Goal: Obtain resource: Obtain resource

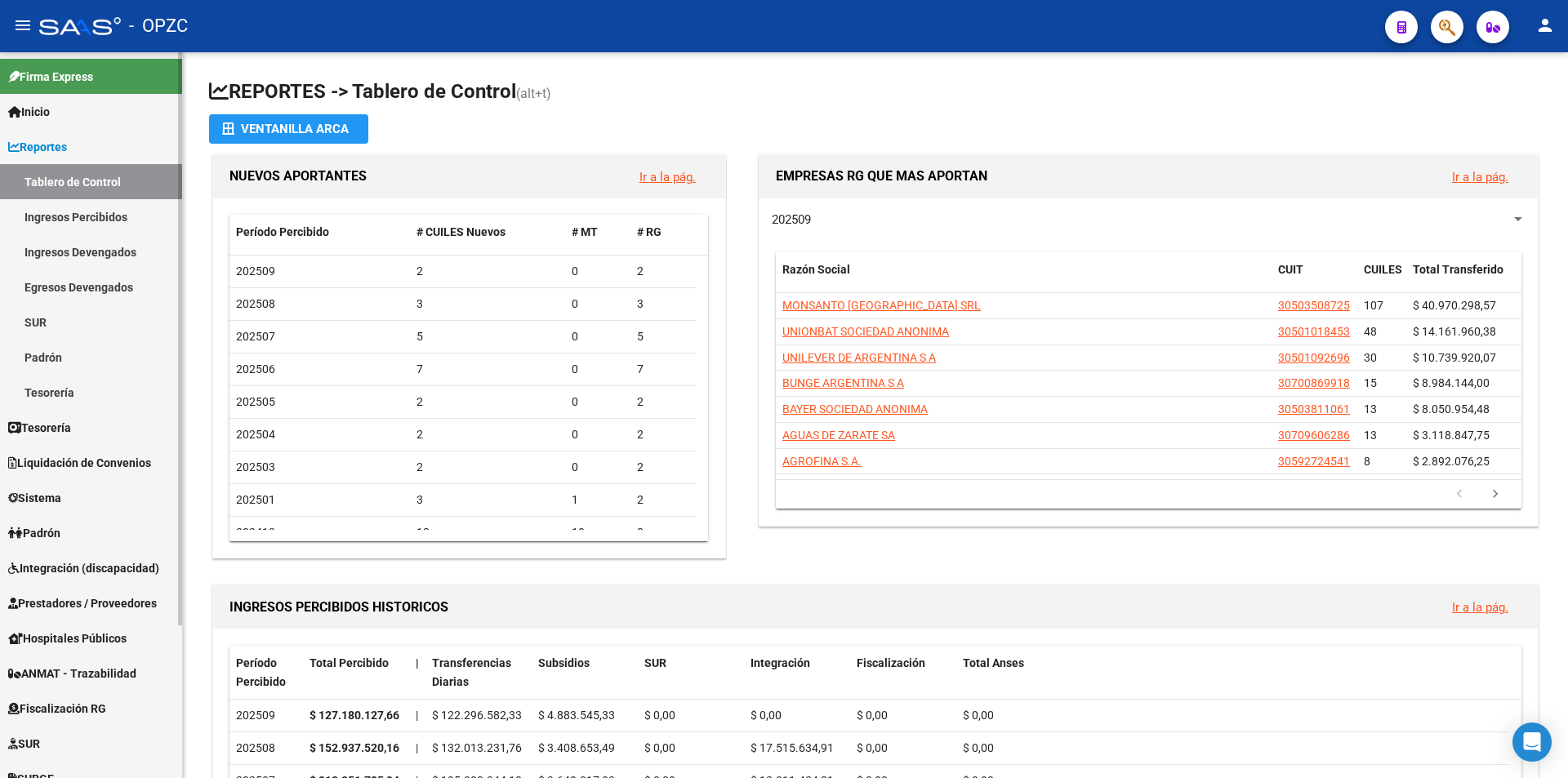
click at [98, 561] on span "Integración (discapacidad)" at bounding box center [84, 568] width 151 height 18
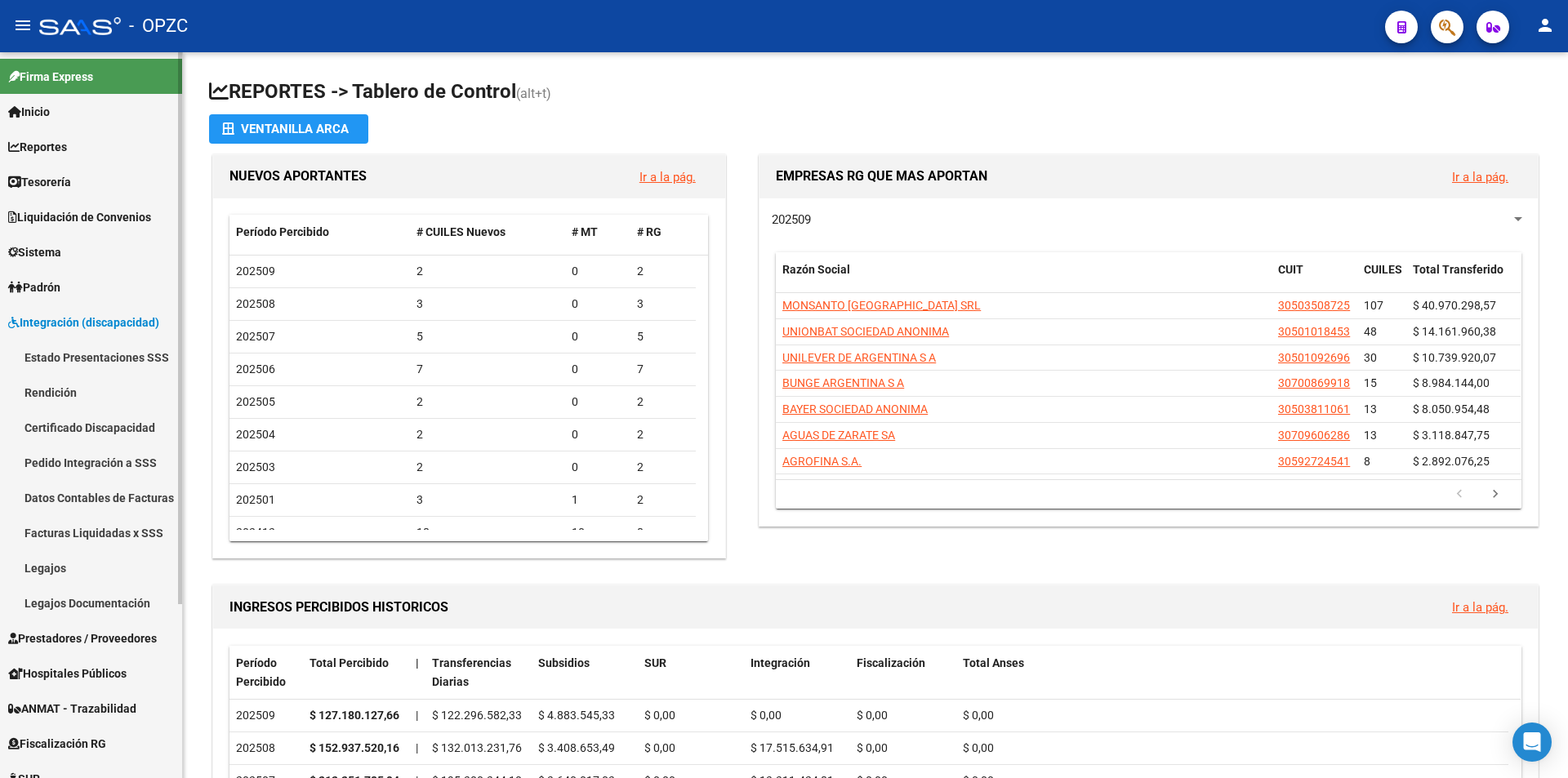
click at [123, 459] on link "Pedido Integración a SSS" at bounding box center [91, 462] width 182 height 35
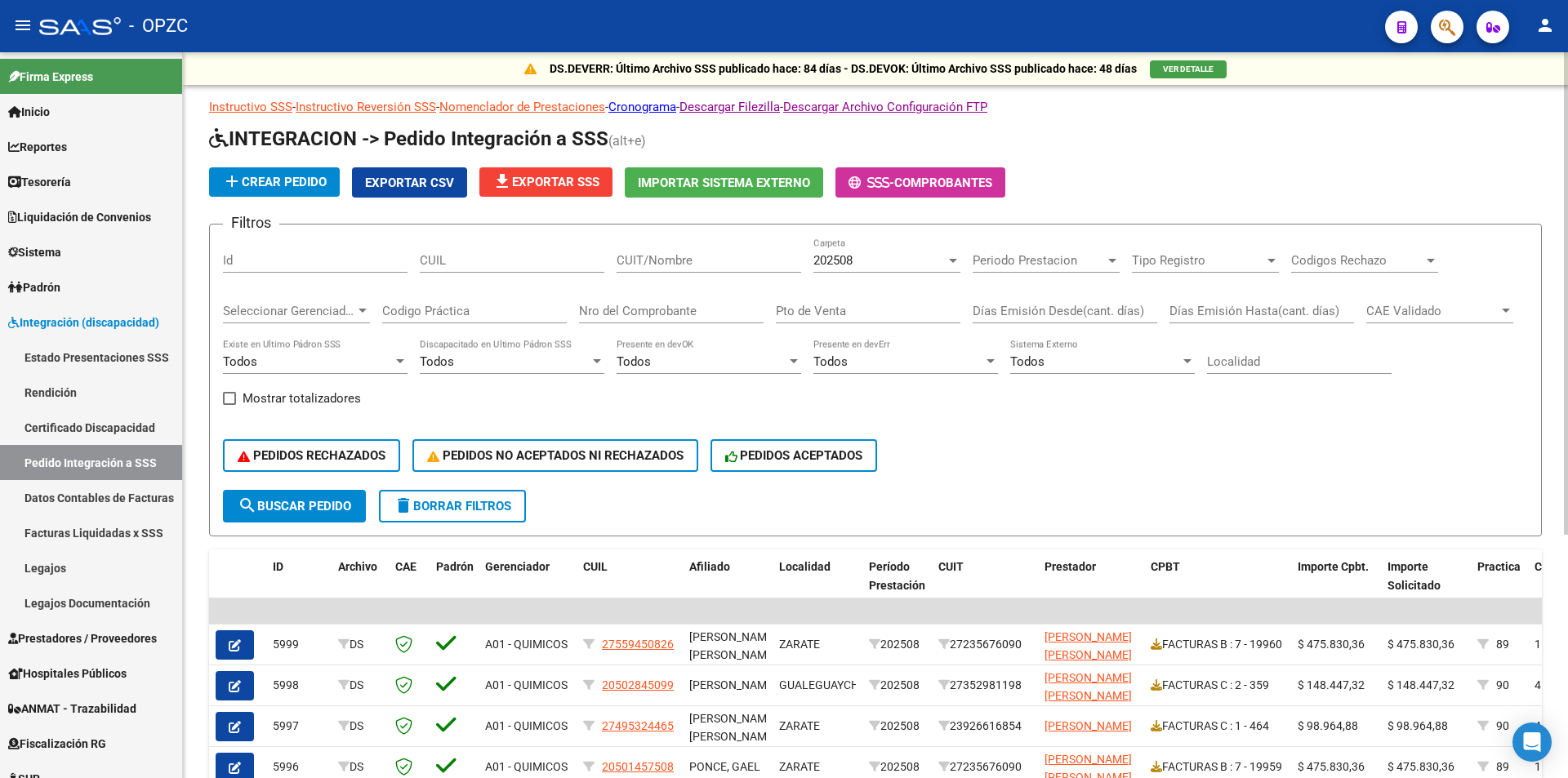
click at [718, 254] on input "CUIT/Nombre" at bounding box center [708, 260] width 185 height 14
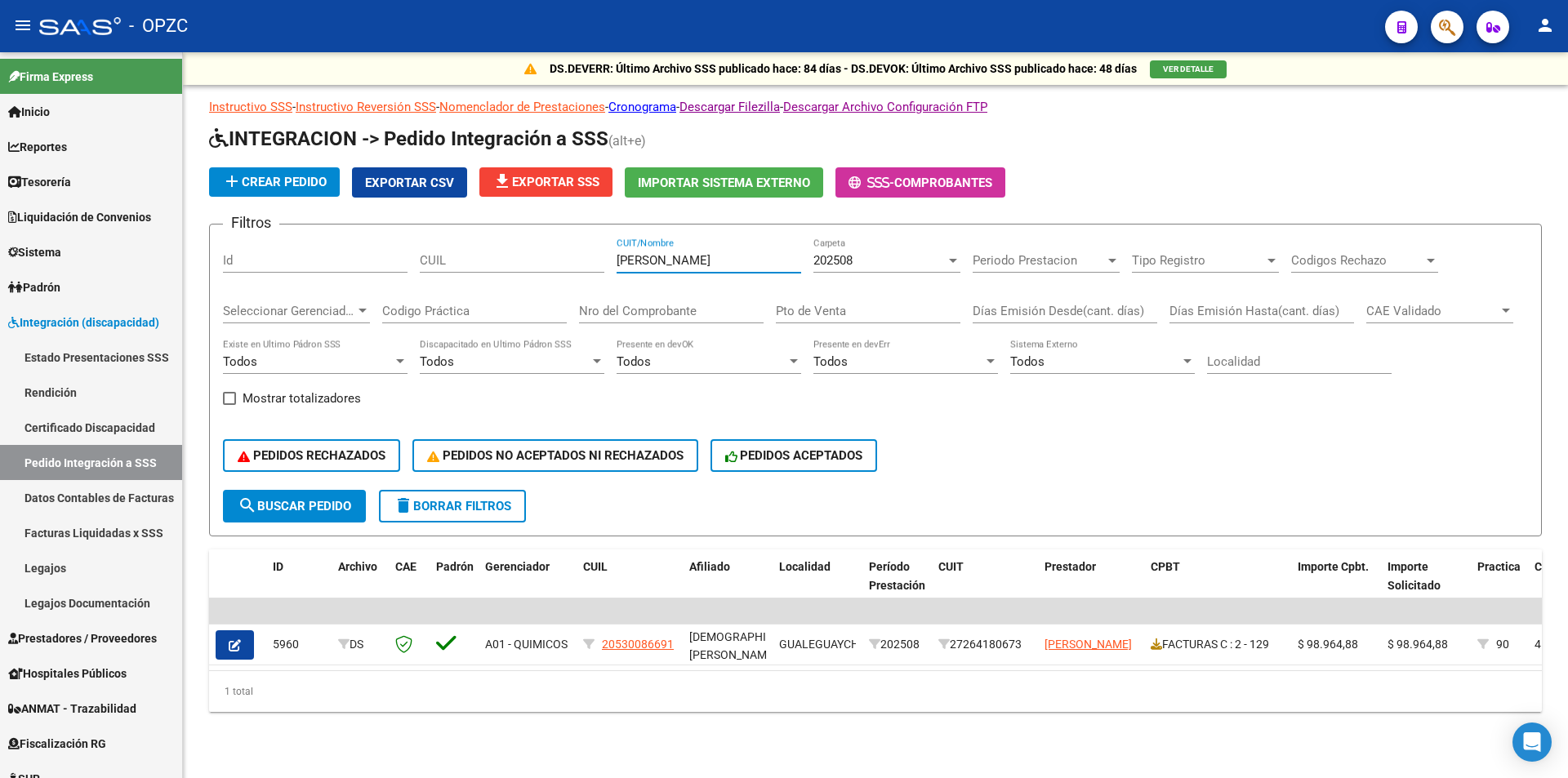
type input "[PERSON_NAME]"
click at [948, 259] on div at bounding box center [952, 261] width 9 height 4
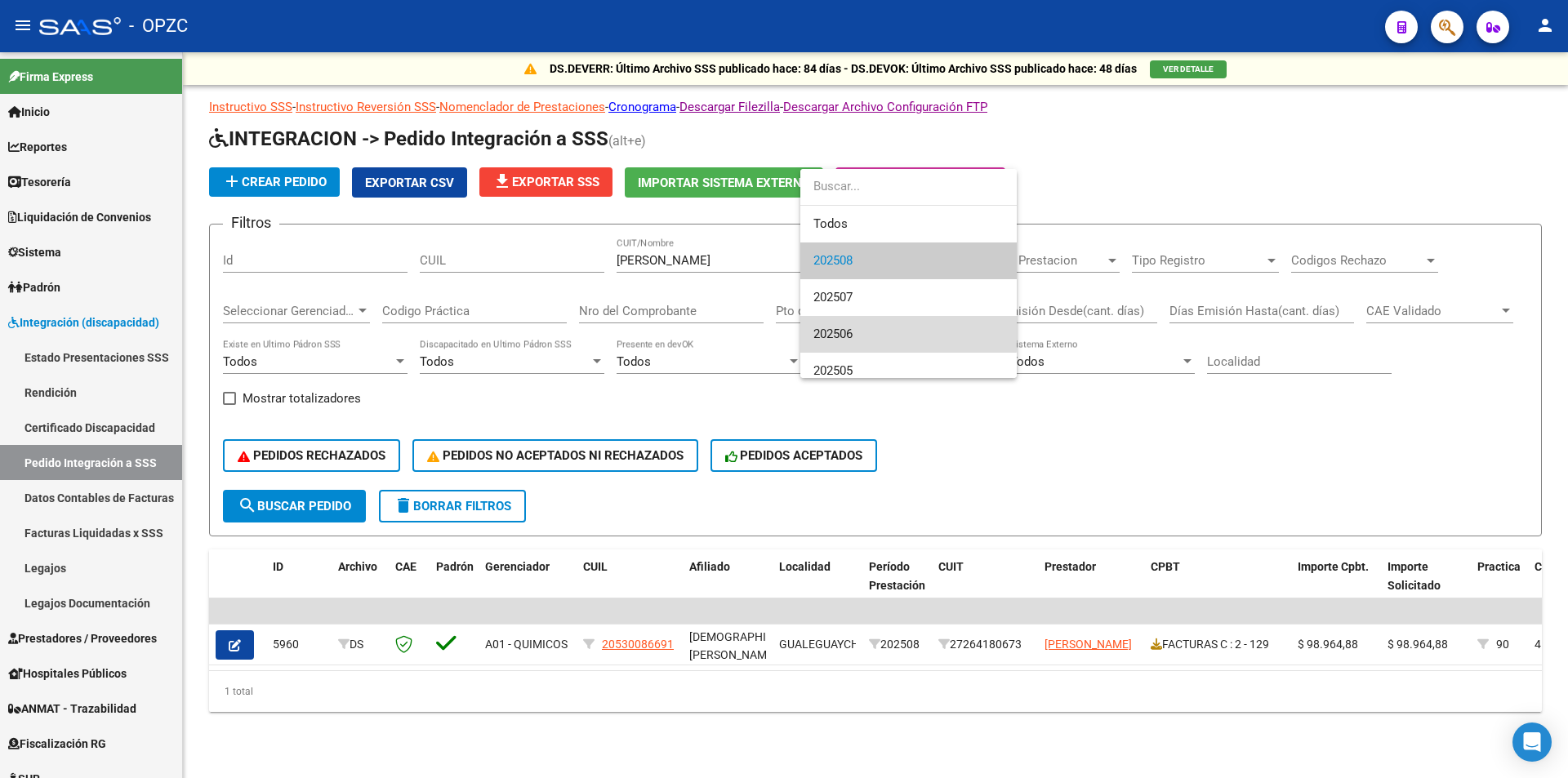
click at [868, 330] on span "202506" at bounding box center [908, 334] width 190 height 36
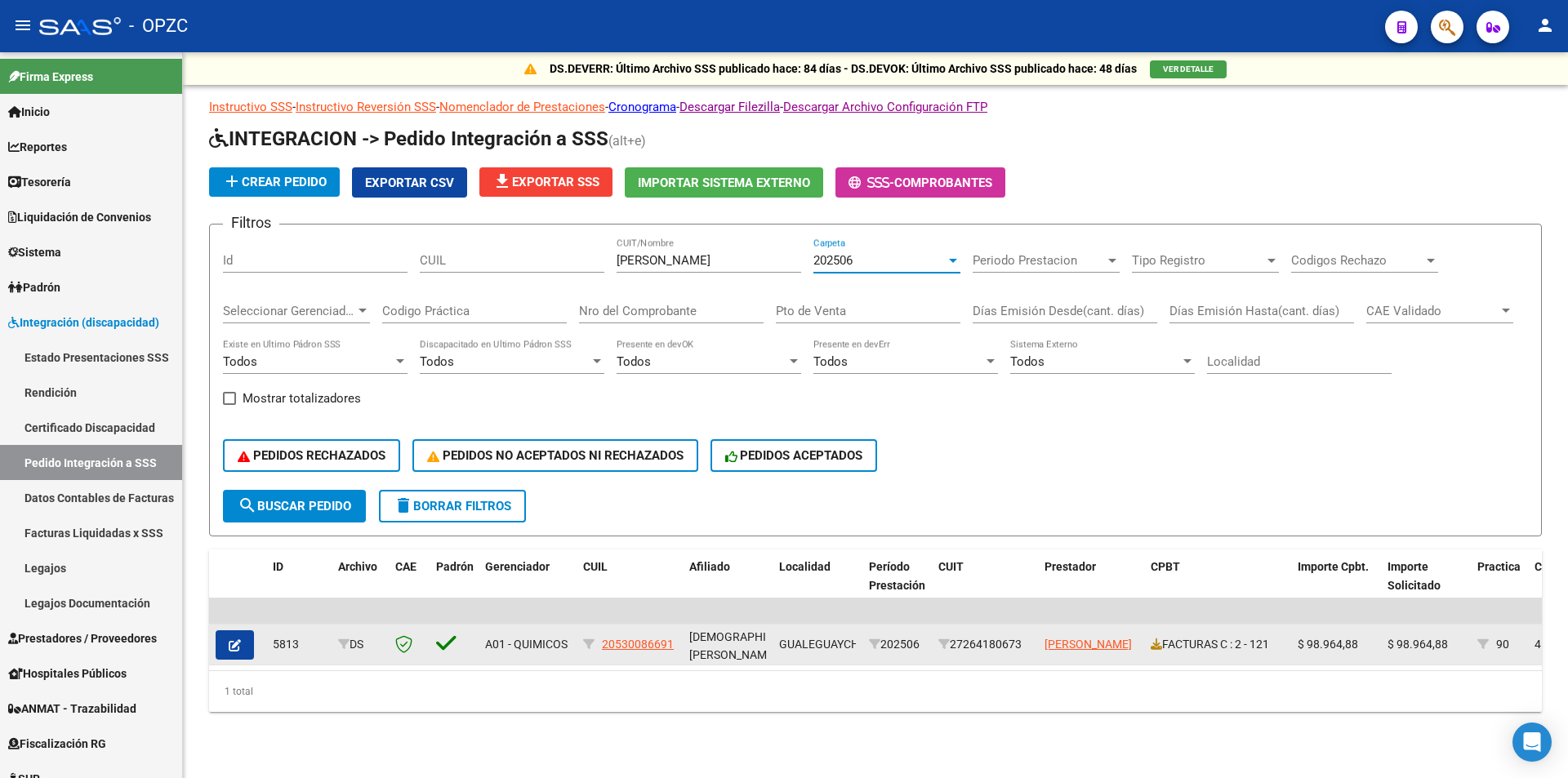
click at [234, 643] on icon "button" at bounding box center [234, 645] width 12 height 12
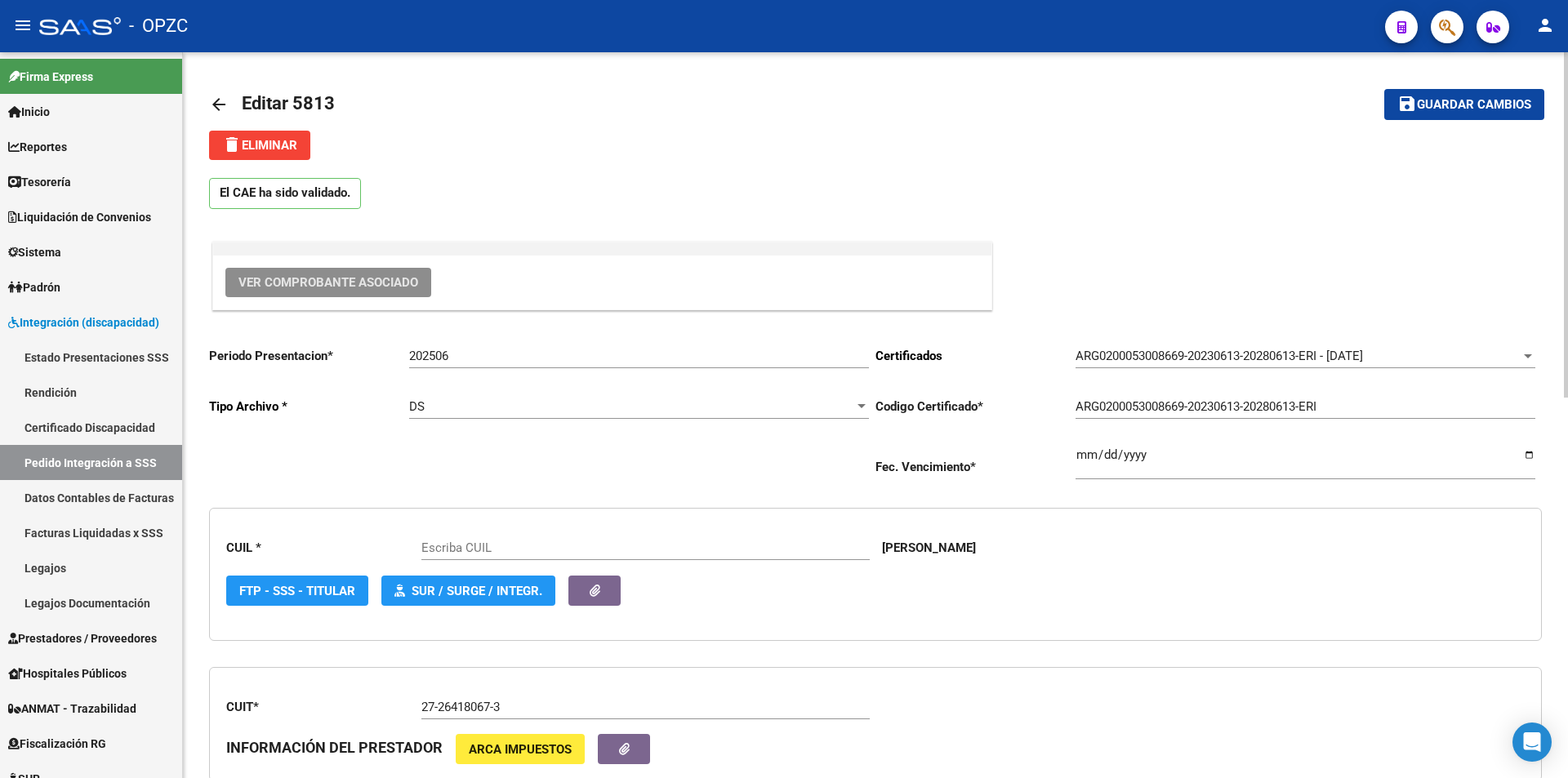
click at [362, 282] on span "Ver Comprobante Asociado" at bounding box center [328, 282] width 180 height 14
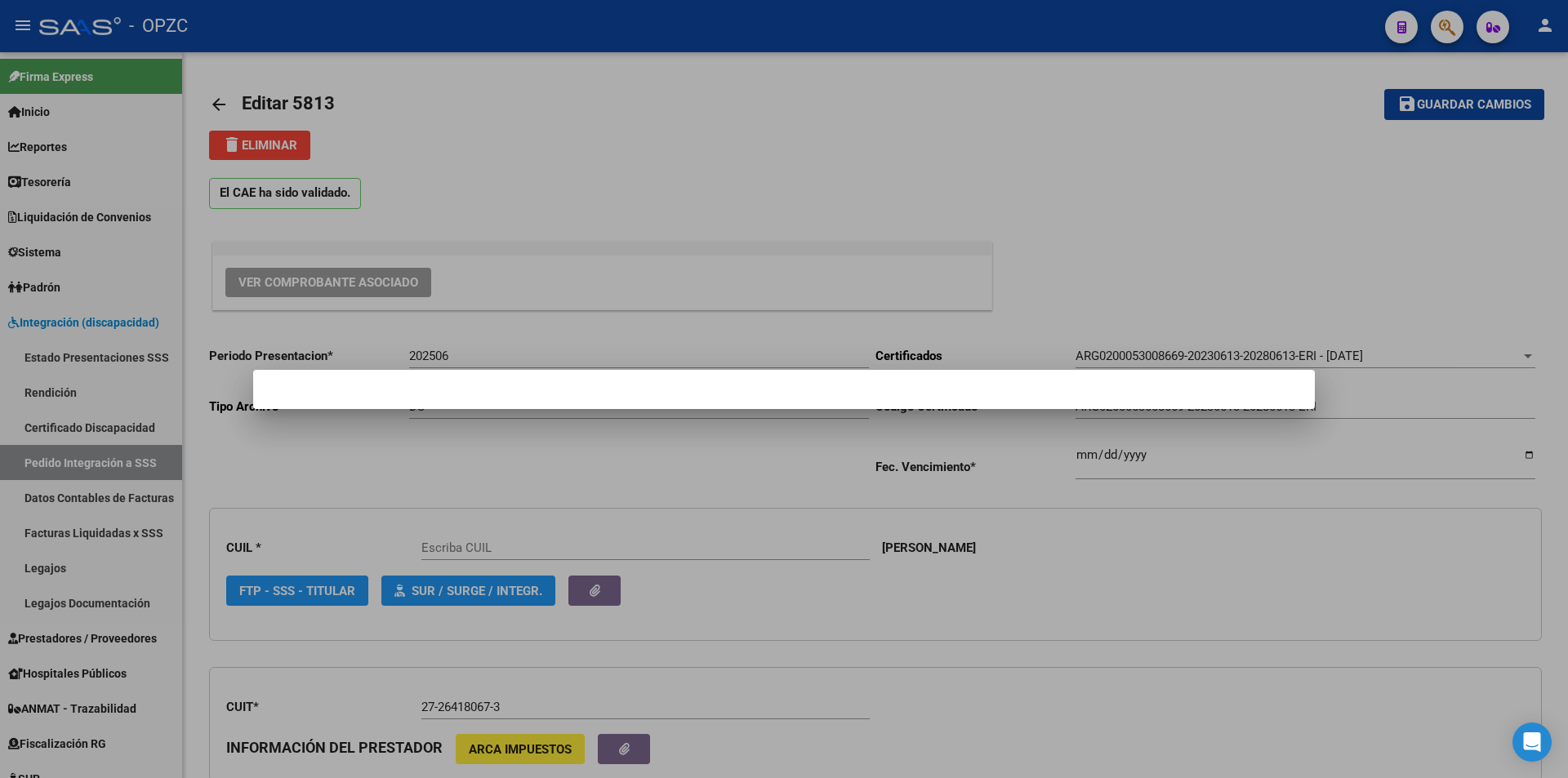
type input "20530086691"
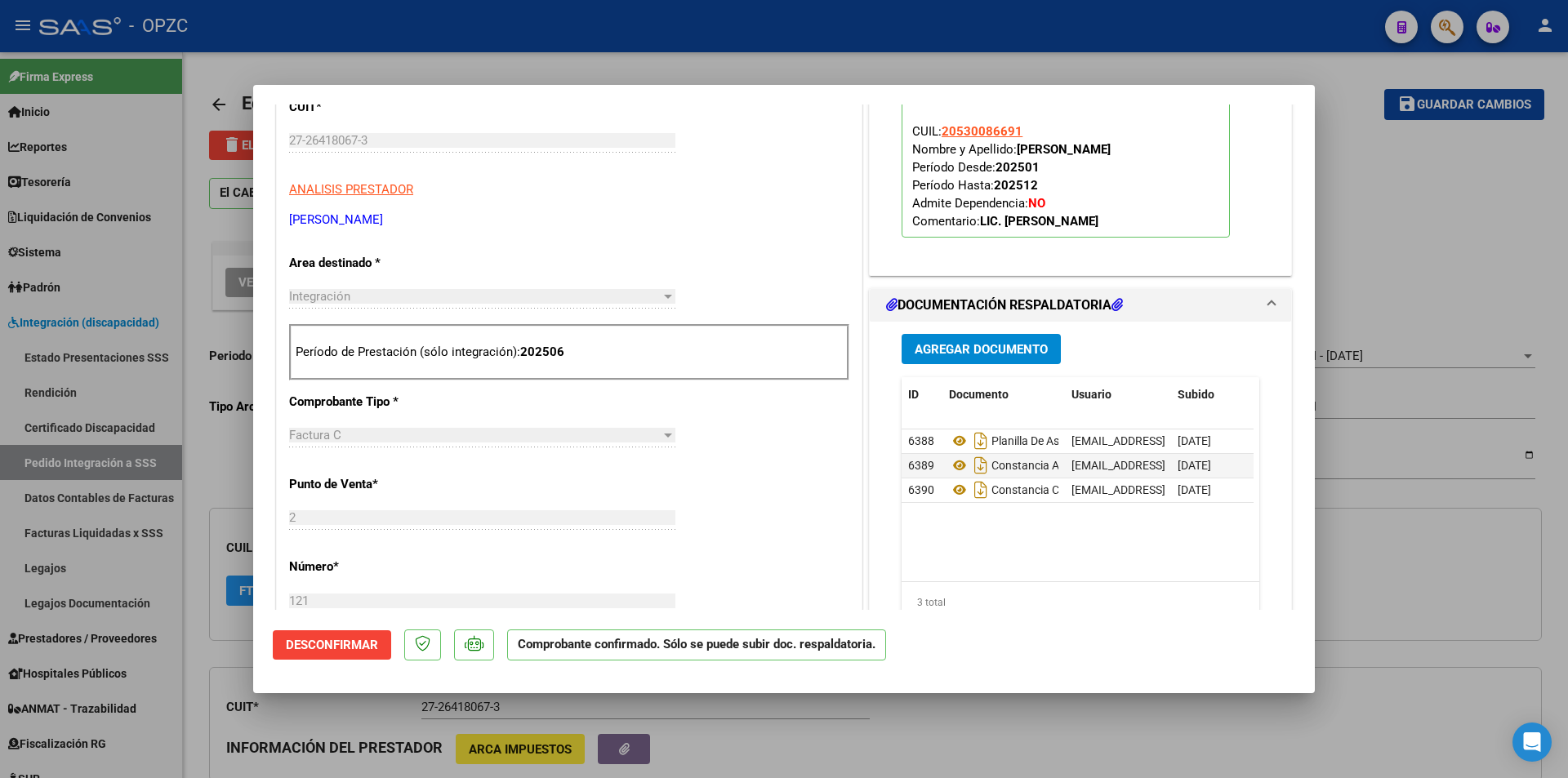
scroll to position [489, 0]
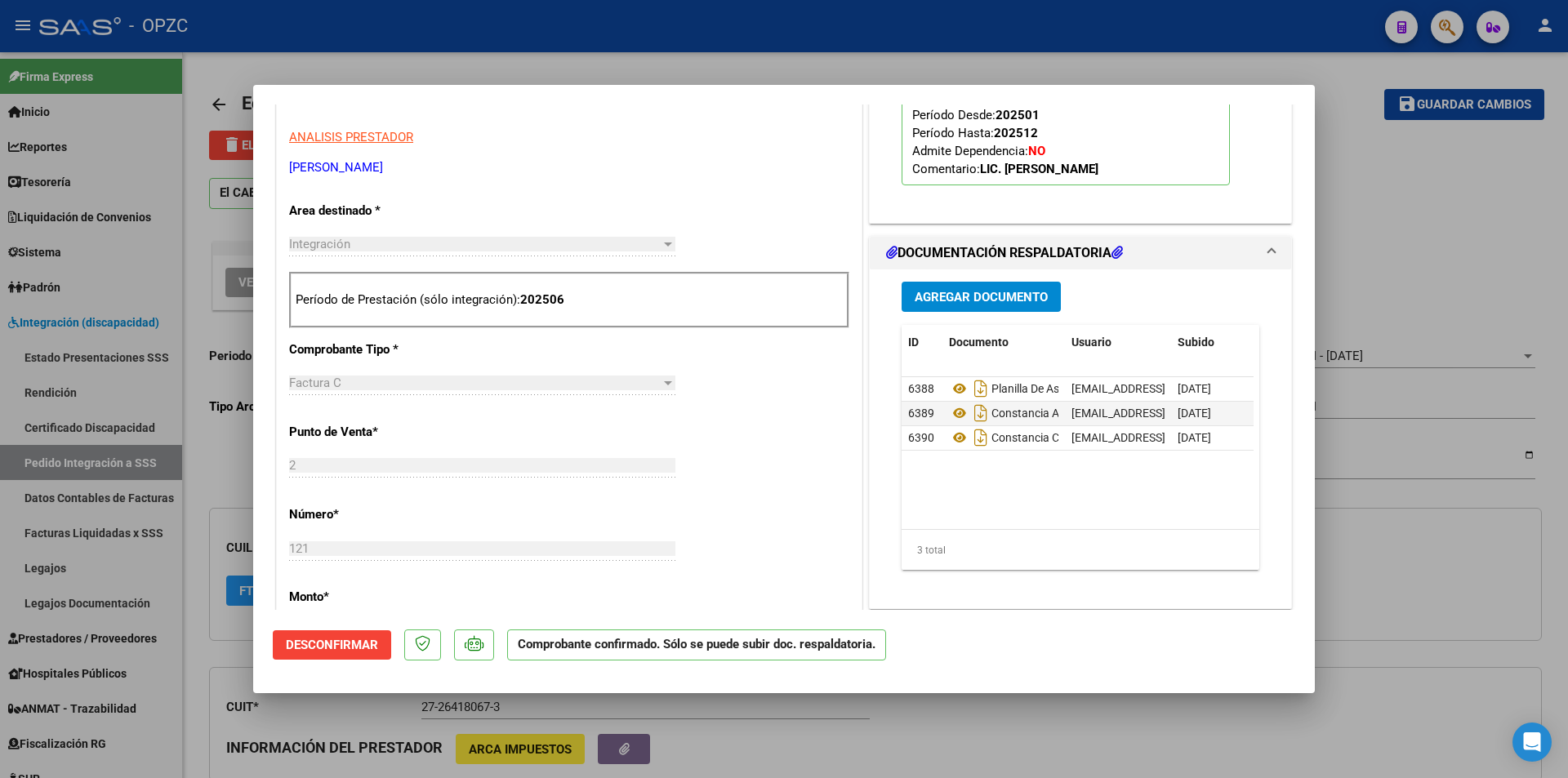
click at [1351, 171] on div at bounding box center [784, 389] width 1568 height 778
type input "$ 0,00"
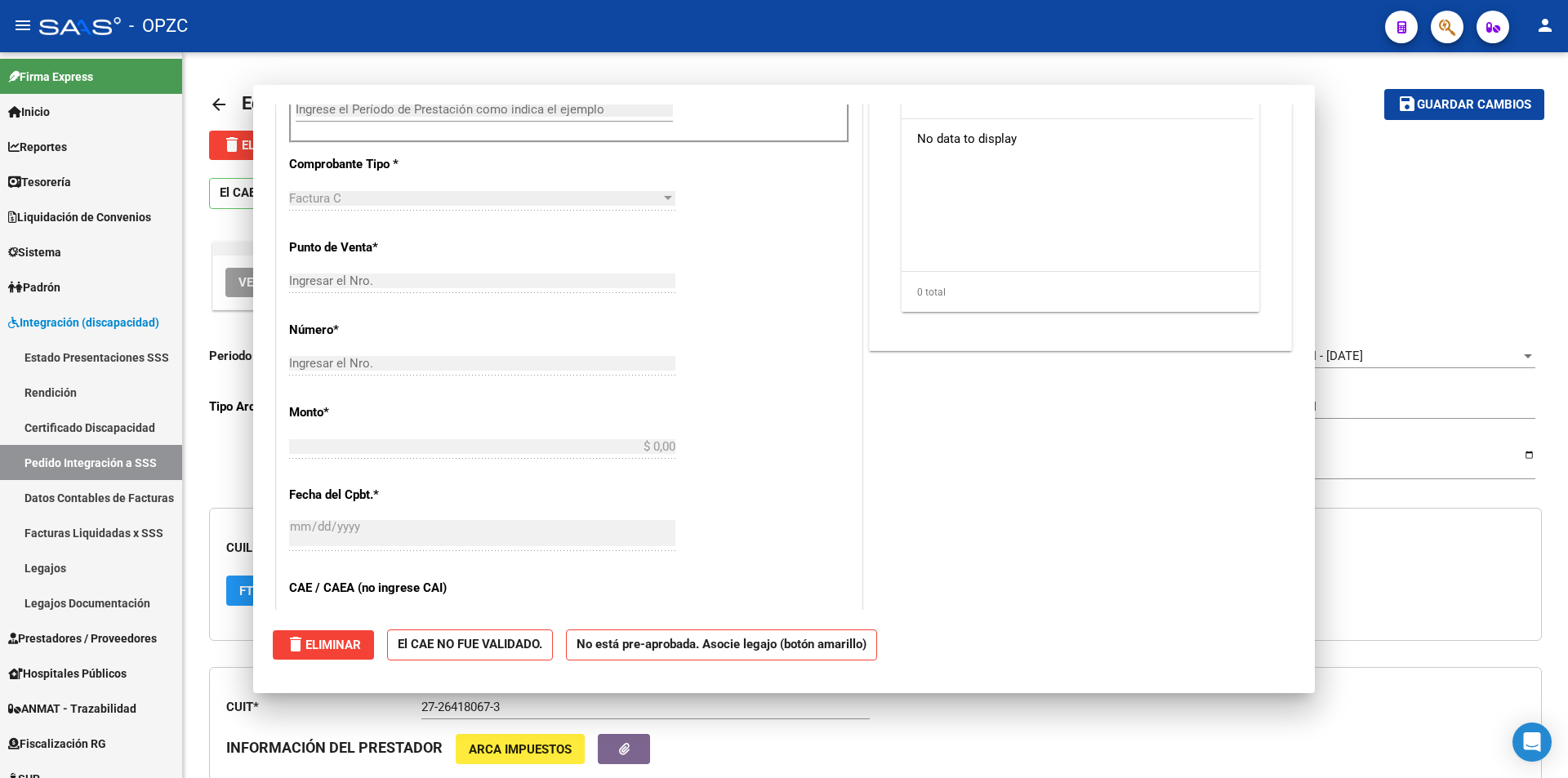
scroll to position [0, 0]
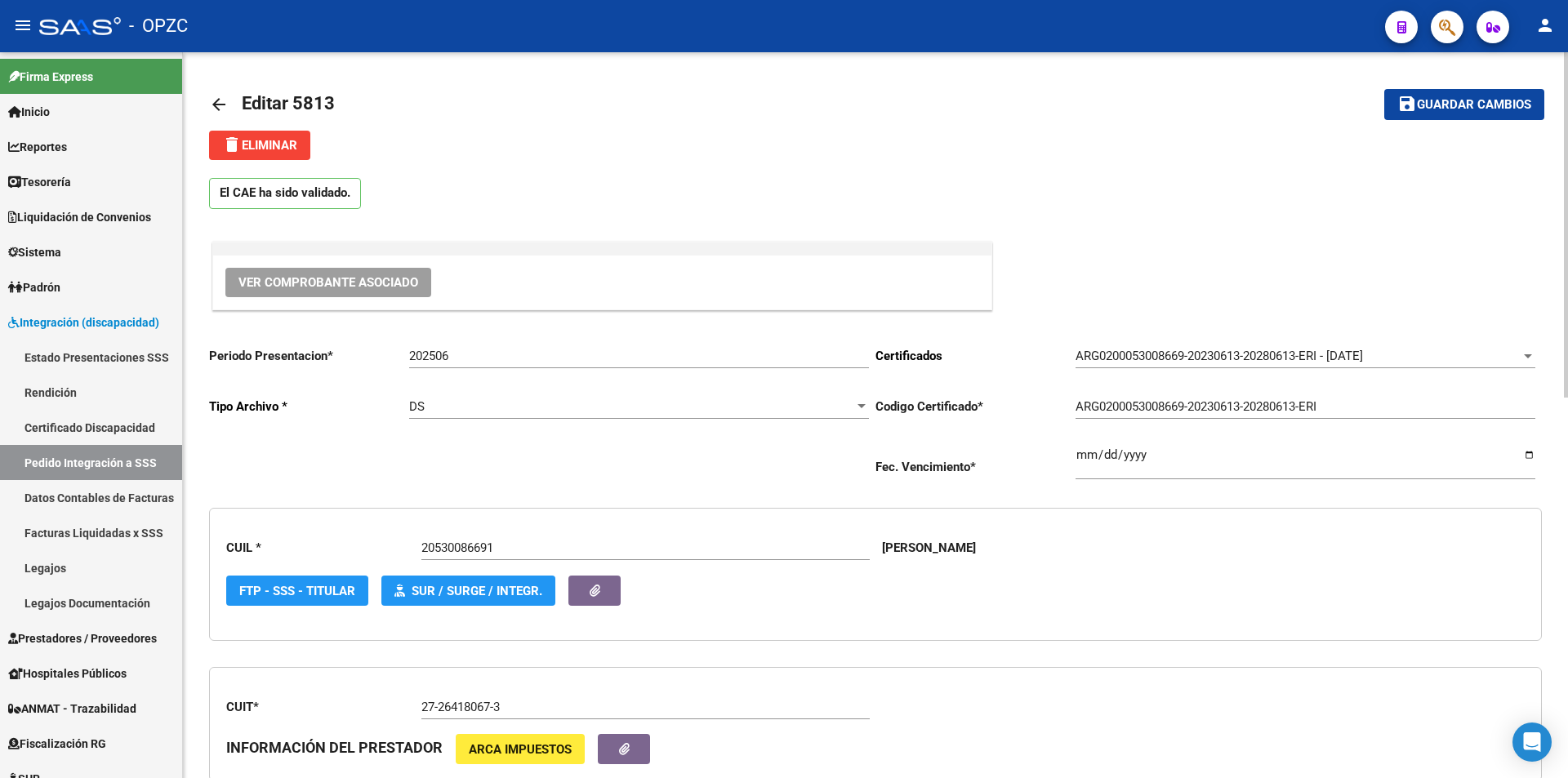
click at [221, 103] on mat-icon "arrow_back" at bounding box center [219, 104] width 19 height 19
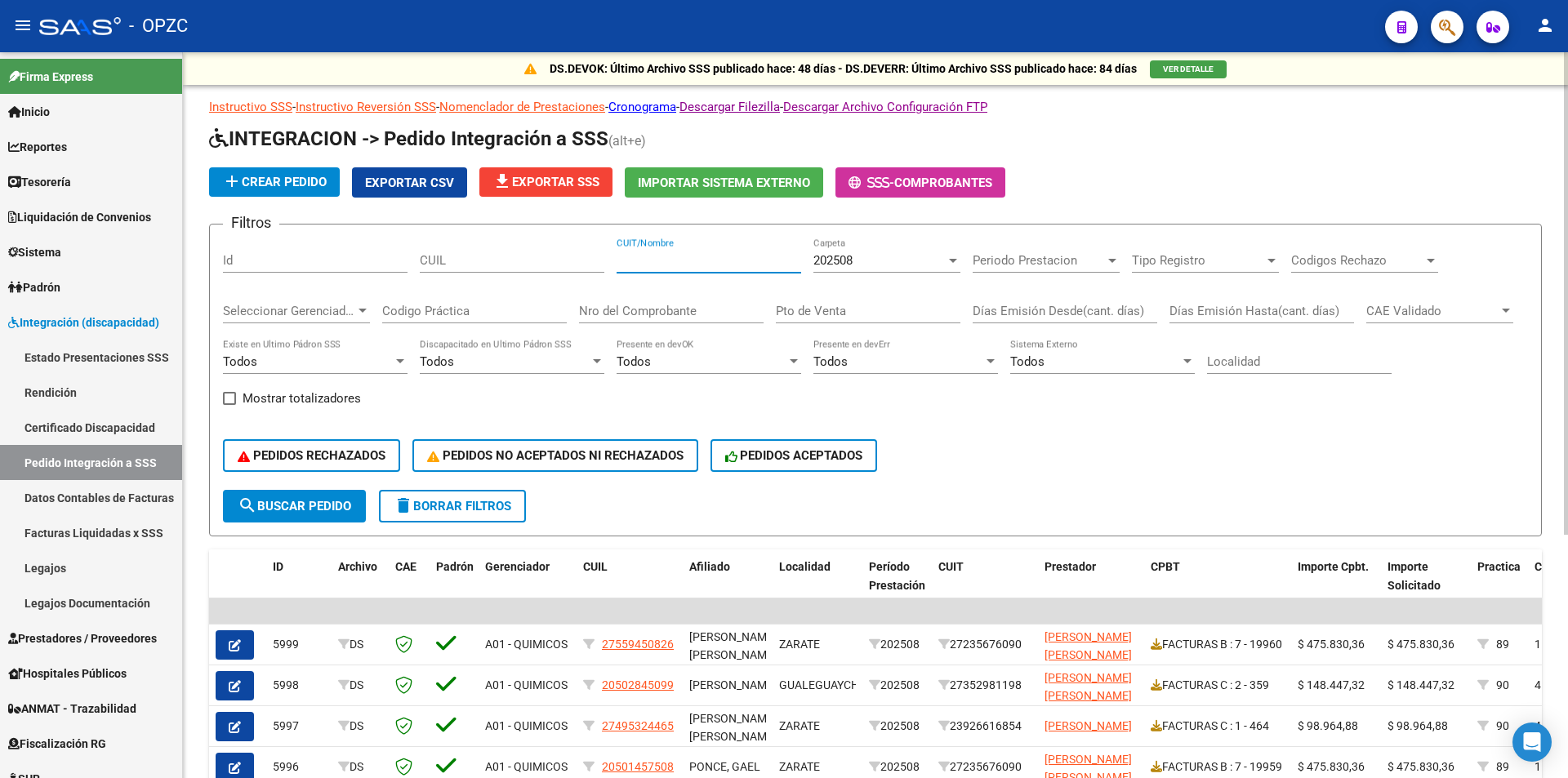
click at [729, 259] on input "CUIT/Nombre" at bounding box center [708, 260] width 185 height 14
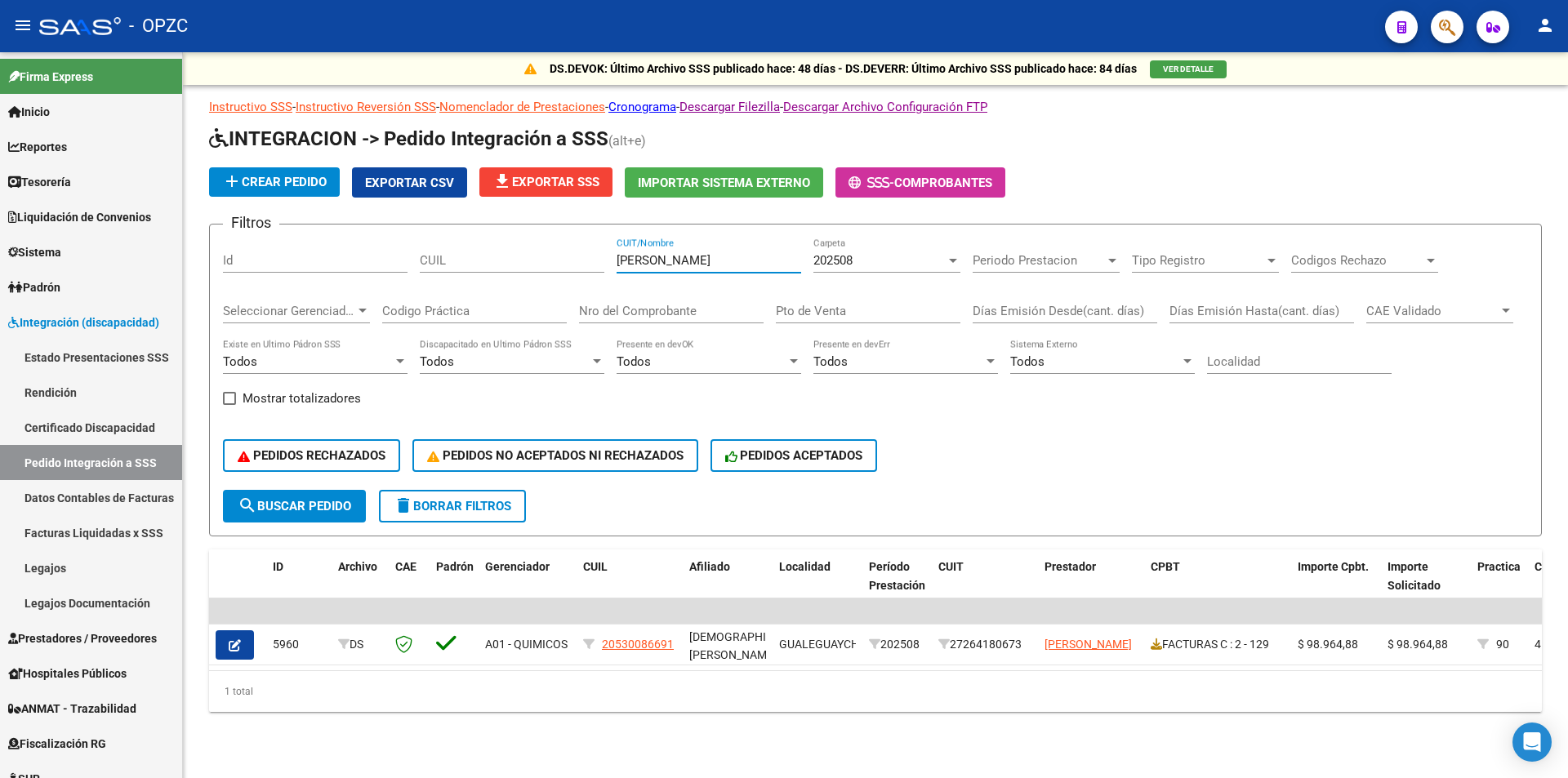
type input "[PERSON_NAME]"
click at [956, 250] on div "202508 Carpeta" at bounding box center [887, 255] width 147 height 35
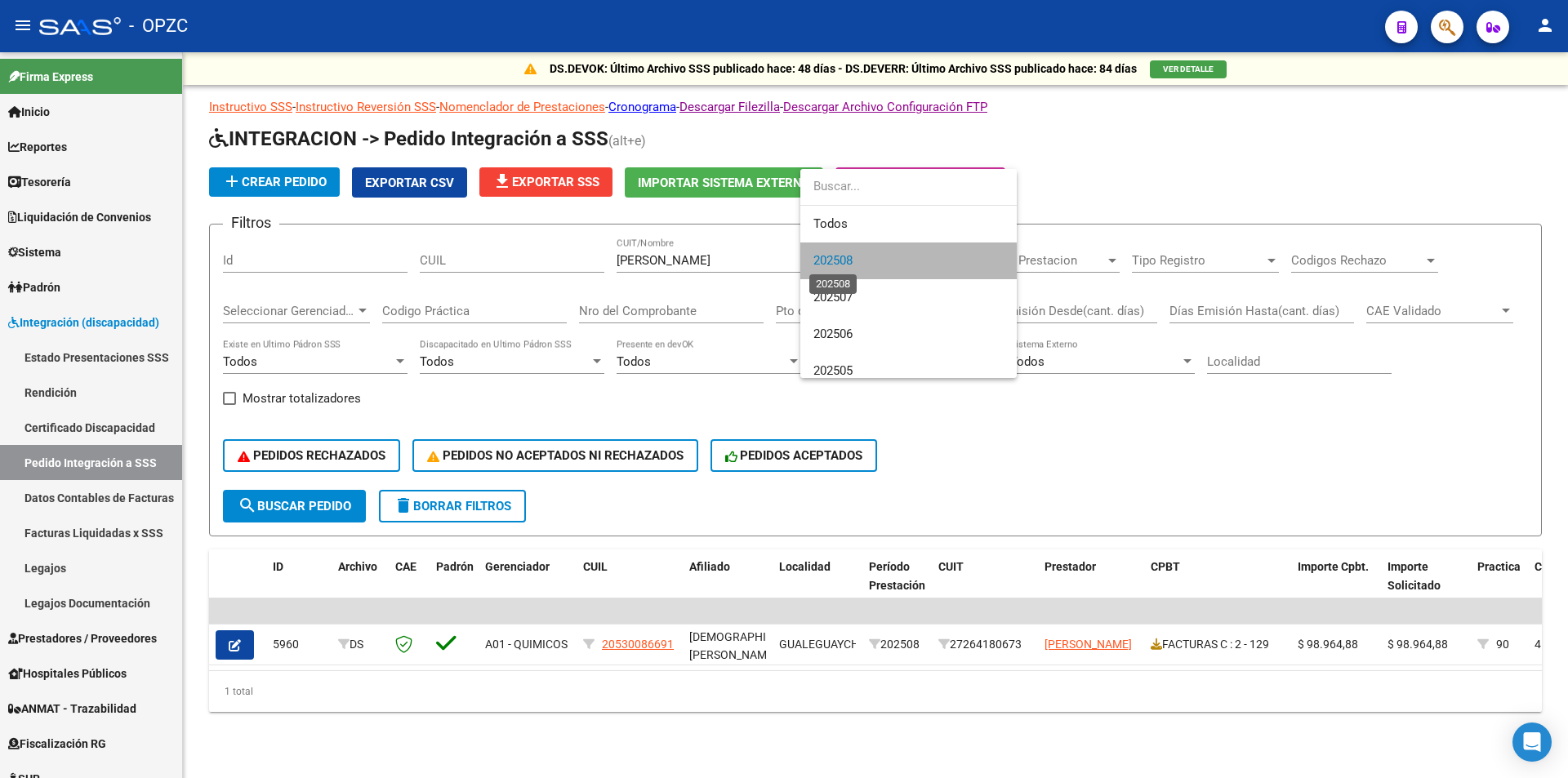
click at [831, 263] on span "202508" at bounding box center [833, 260] width 39 height 14
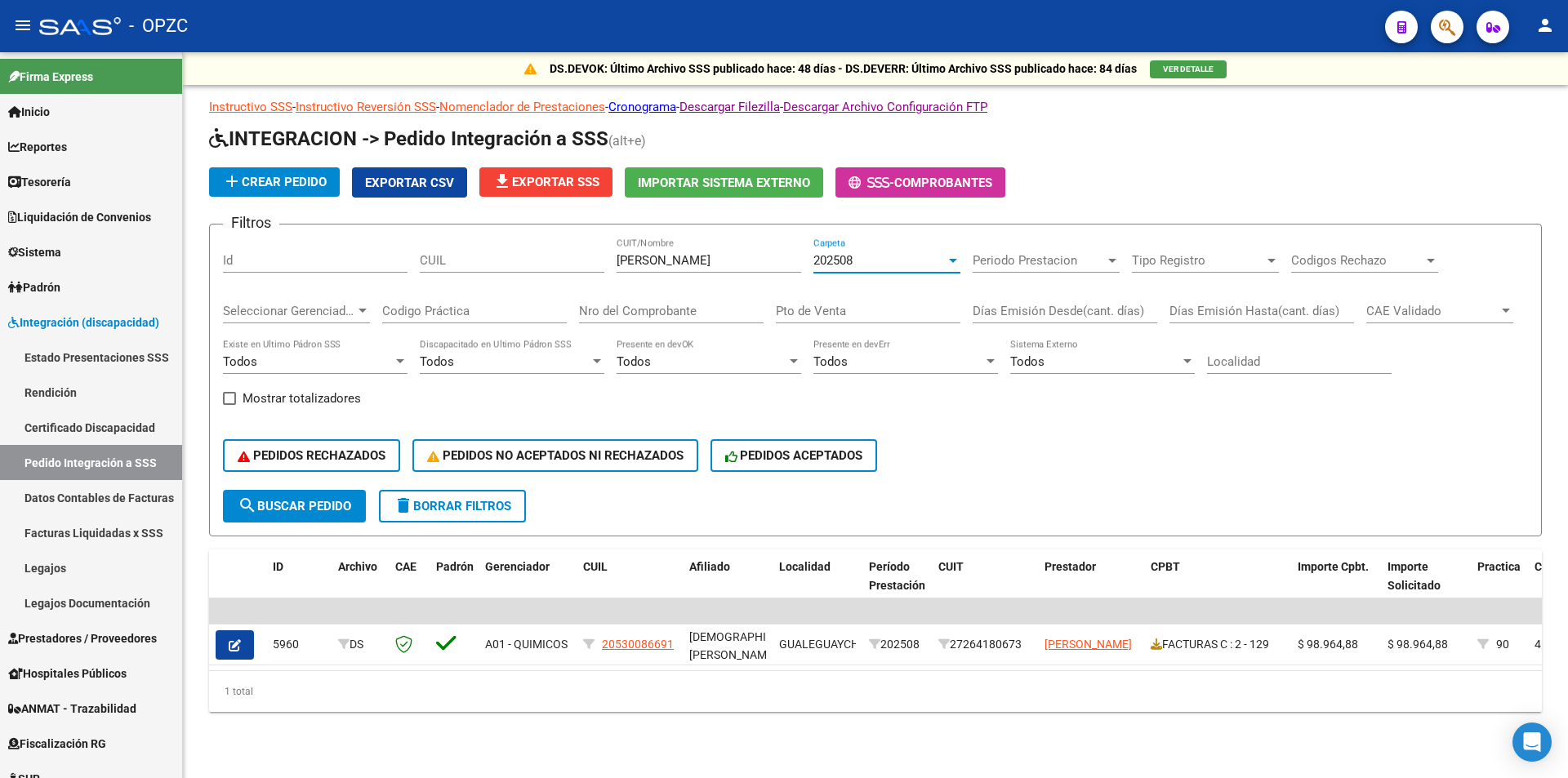
click at [883, 259] on div "202508" at bounding box center [880, 260] width 132 height 14
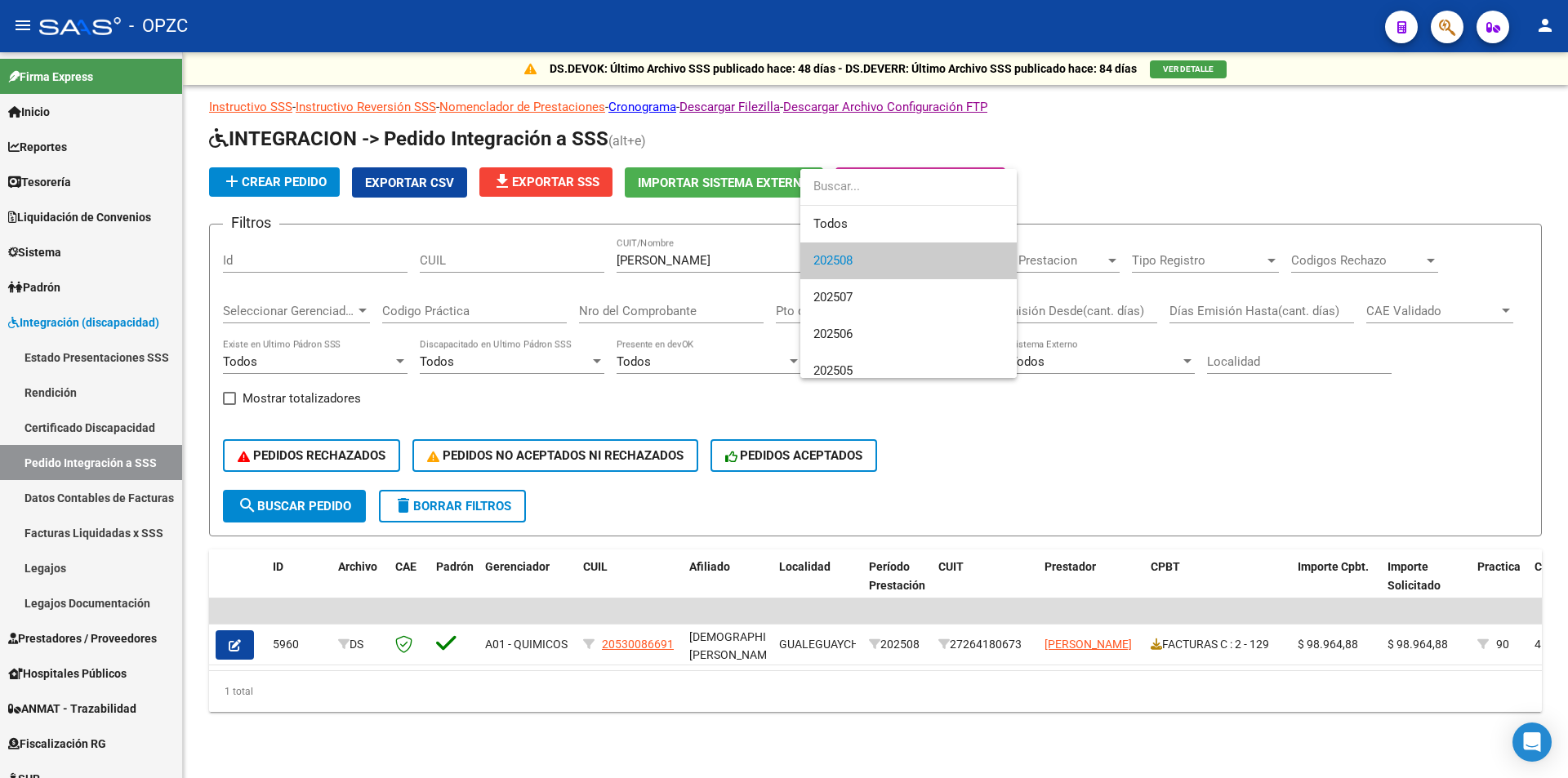
click at [882, 259] on span "202508" at bounding box center [908, 261] width 190 height 36
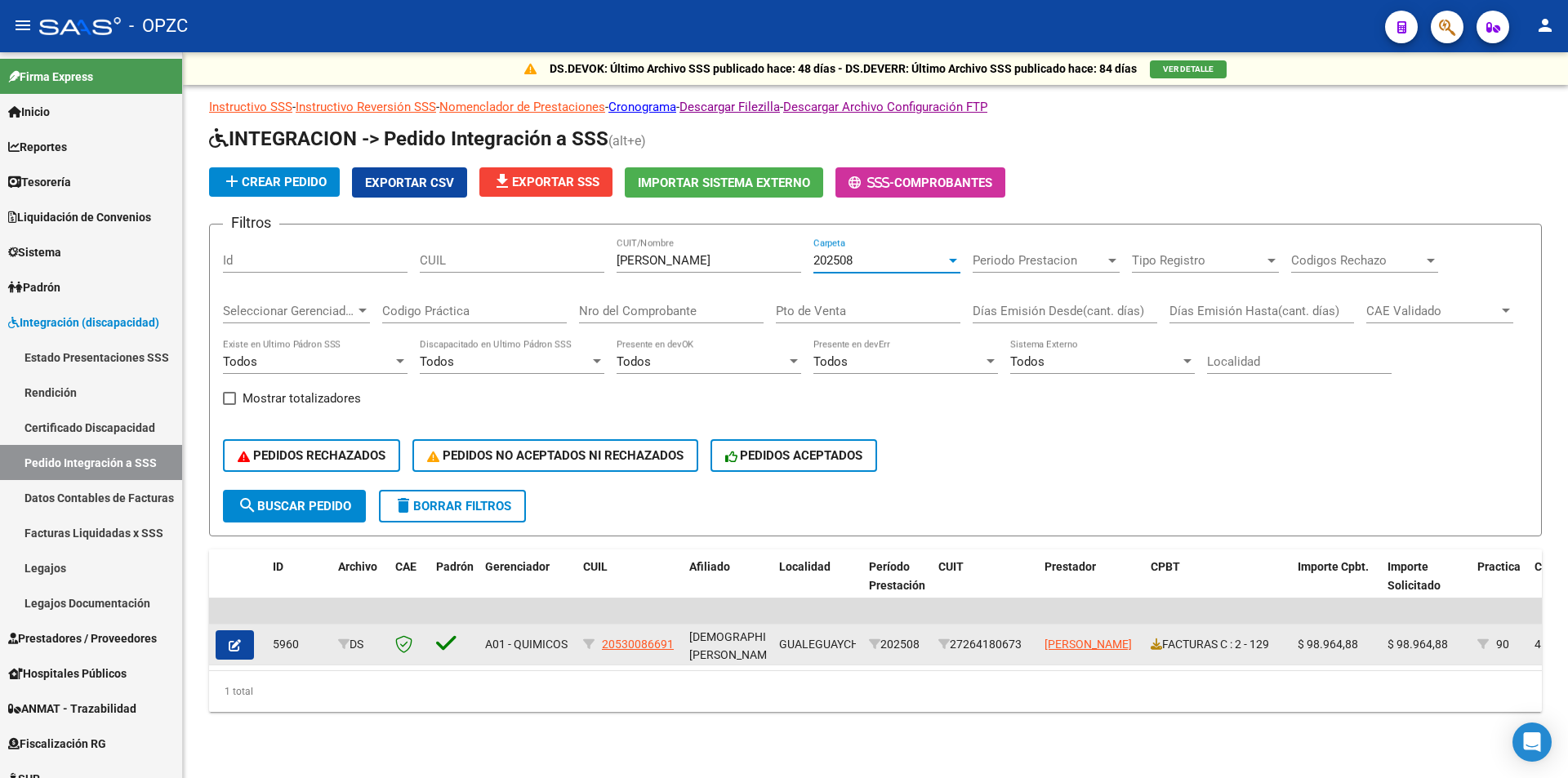
click at [244, 646] on button "button" at bounding box center [234, 644] width 38 height 30
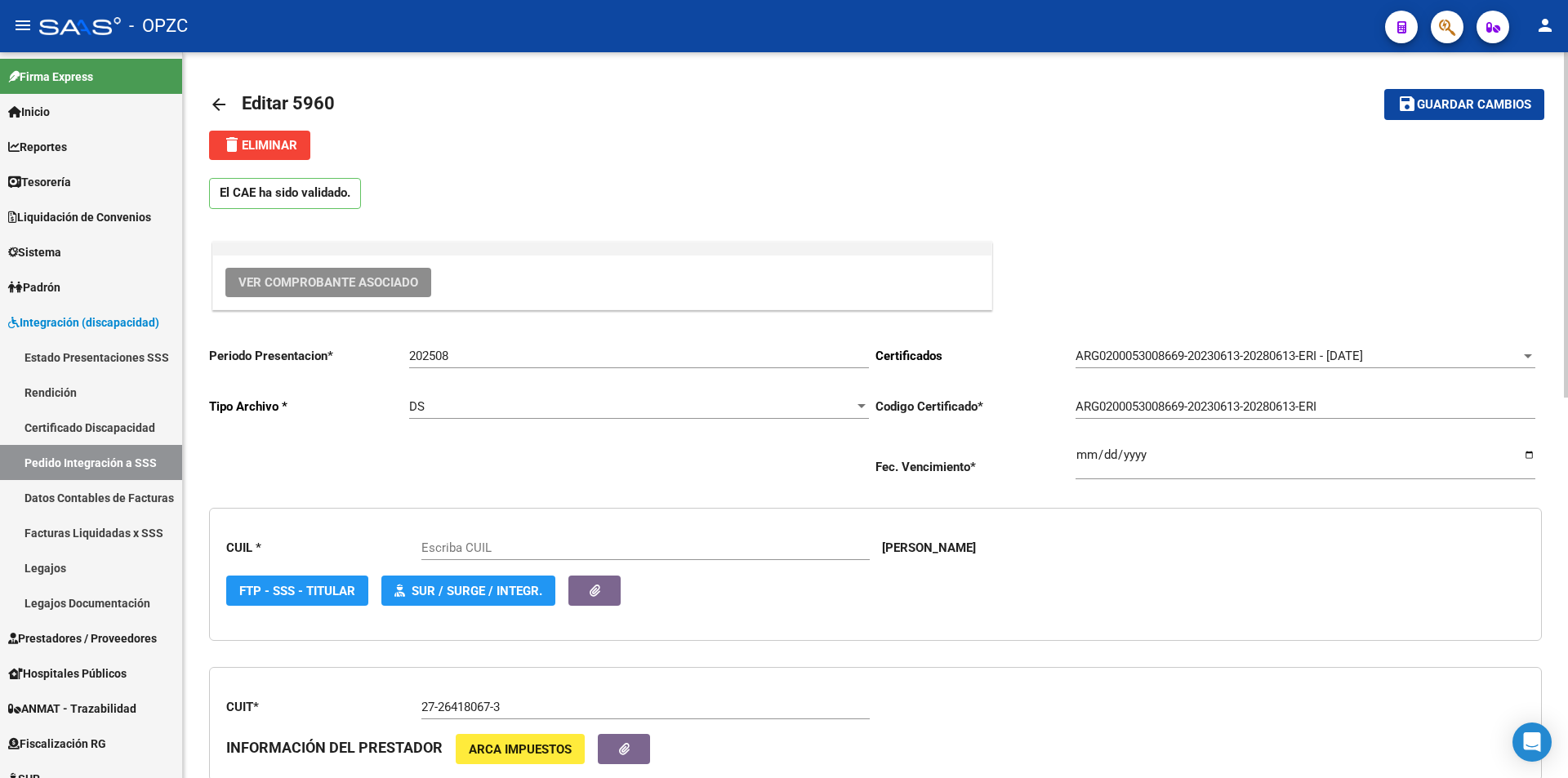
click at [358, 282] on span "Ver Comprobante Asociado" at bounding box center [328, 282] width 180 height 14
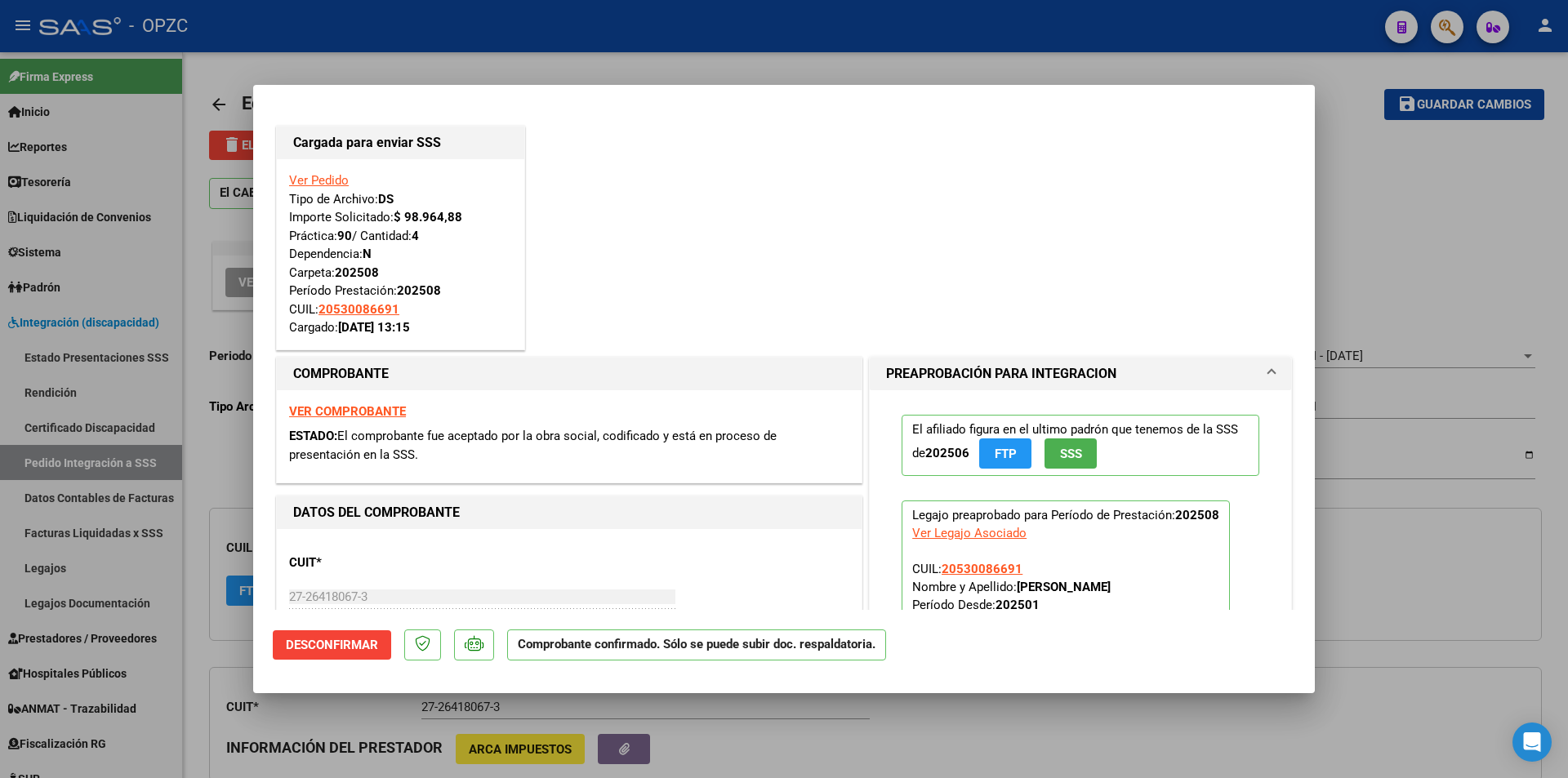
type input "20530086691"
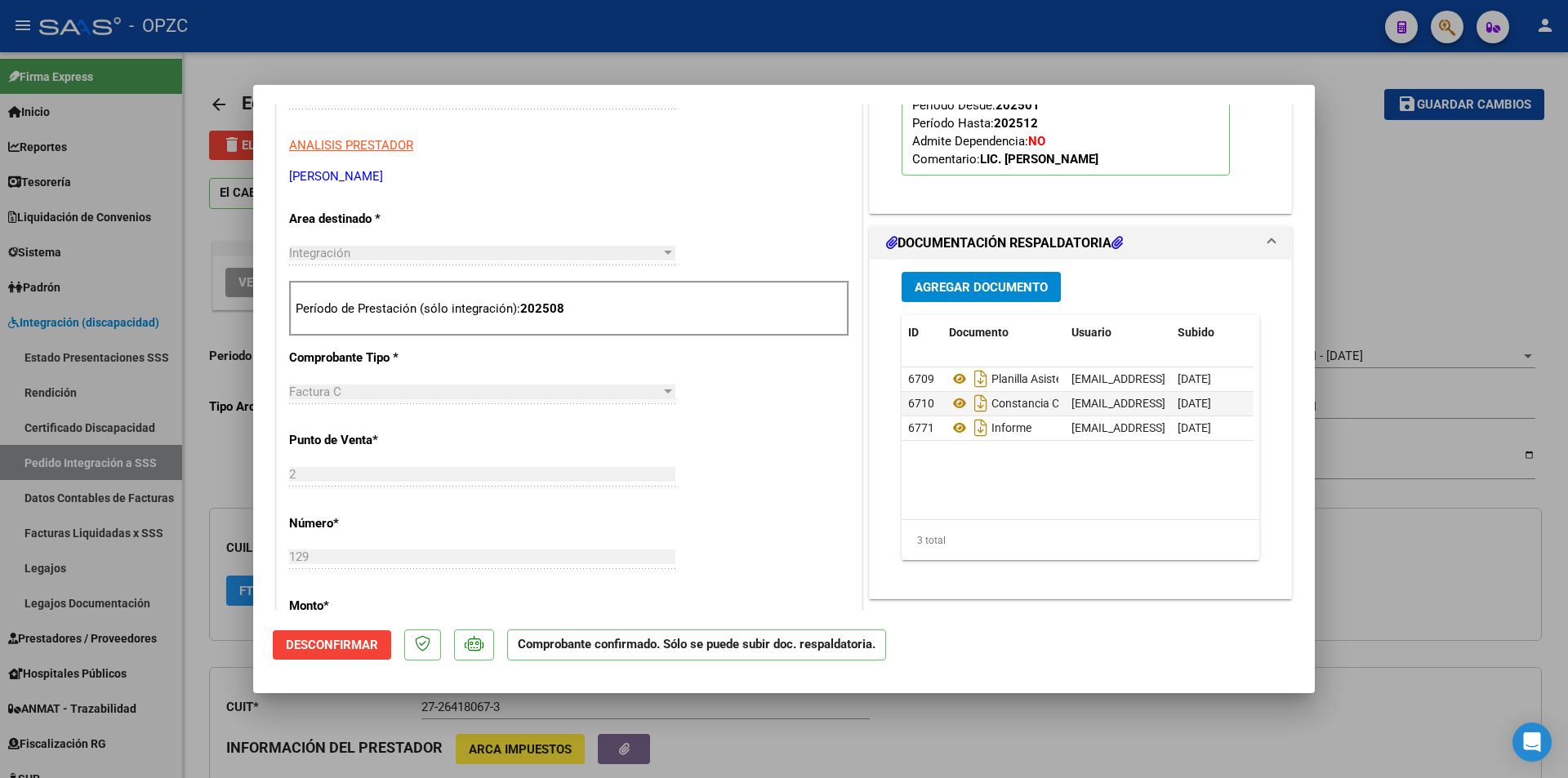
scroll to position [735, 0]
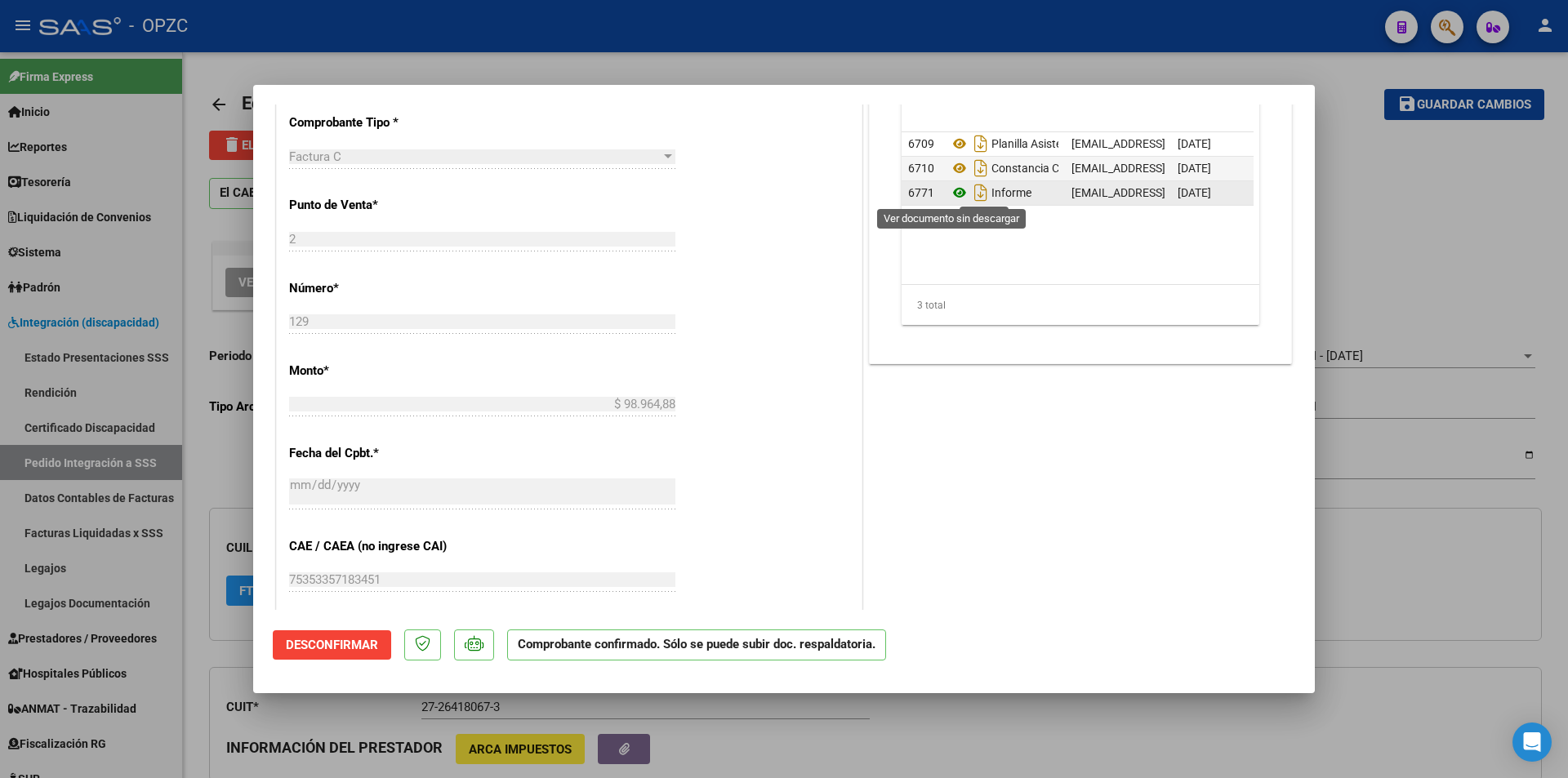
click at [952, 190] on icon at bounding box center [959, 192] width 21 height 19
click at [1341, 253] on div at bounding box center [784, 389] width 1568 height 778
type input "$ 0,00"
